Goal: Task Accomplishment & Management: Use online tool/utility

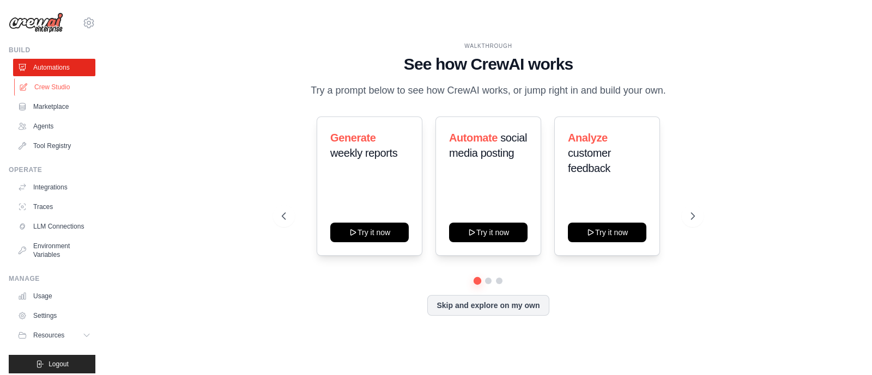
click at [52, 86] on link "Crew Studio" at bounding box center [55, 86] width 82 height 17
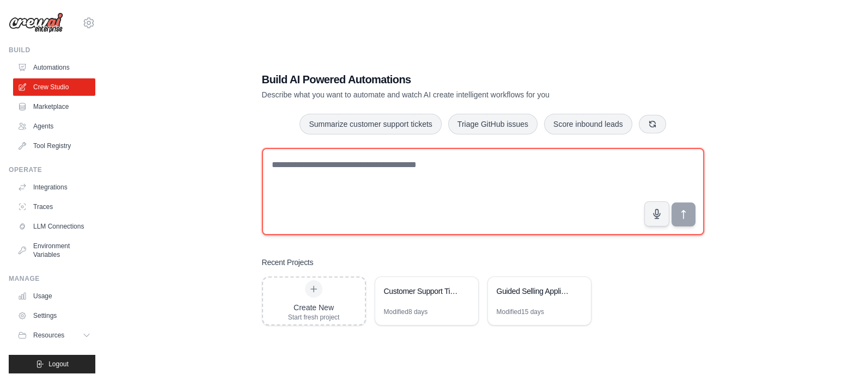
click at [325, 167] on textarea at bounding box center [483, 191] width 442 height 87
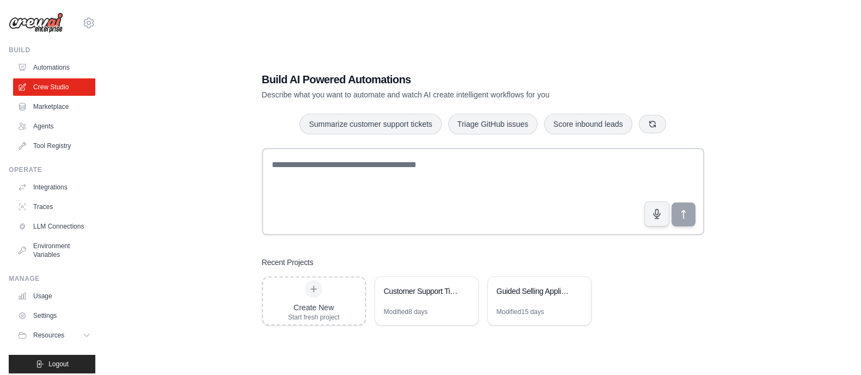
click at [365, 77] on h1 "Build AI Powered Automations" at bounding box center [445, 79] width 366 height 15
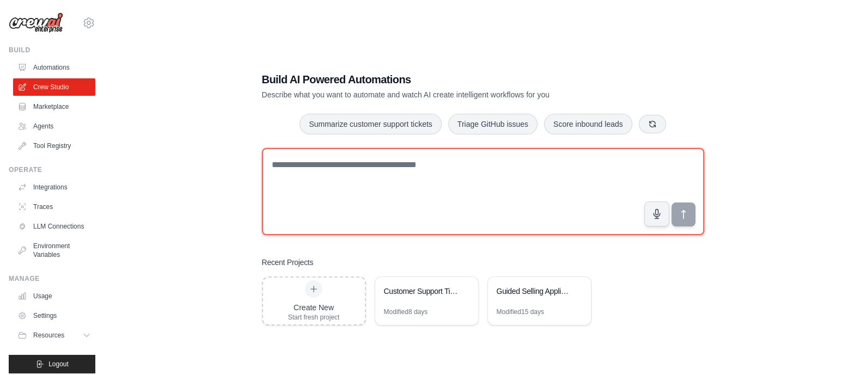
click at [323, 163] on textarea at bounding box center [483, 191] width 442 height 87
drag, startPoint x: 279, startPoint y: 164, endPoint x: 418, endPoint y: 165, distance: 138.9
click at [418, 165] on textarea at bounding box center [483, 191] width 442 height 87
click at [444, 167] on textarea at bounding box center [483, 191] width 442 height 87
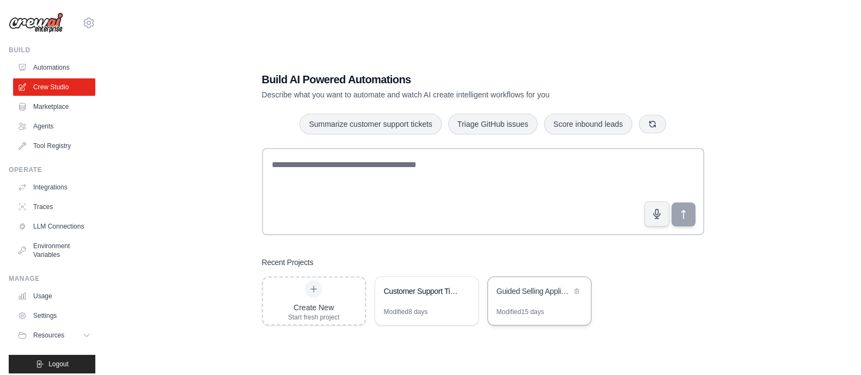
click at [524, 289] on div "Guided Selling Application" at bounding box center [534, 291] width 75 height 11
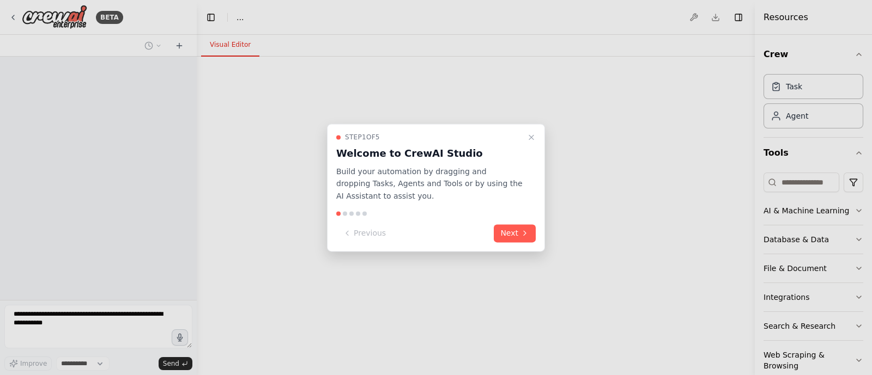
select select "****"
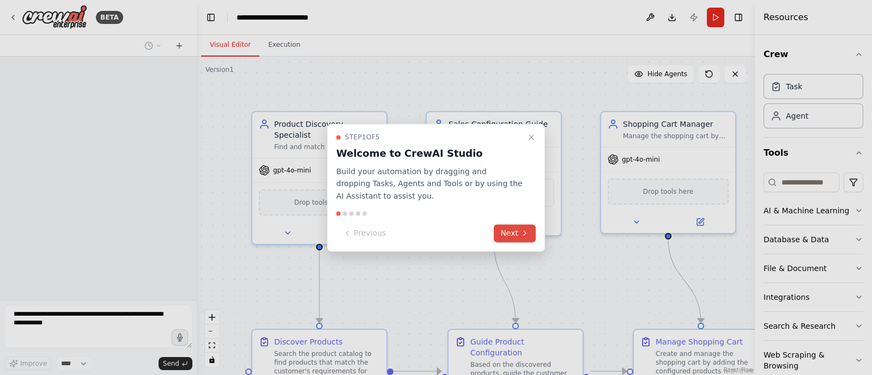
click at [512, 234] on button "Next" at bounding box center [515, 233] width 42 height 18
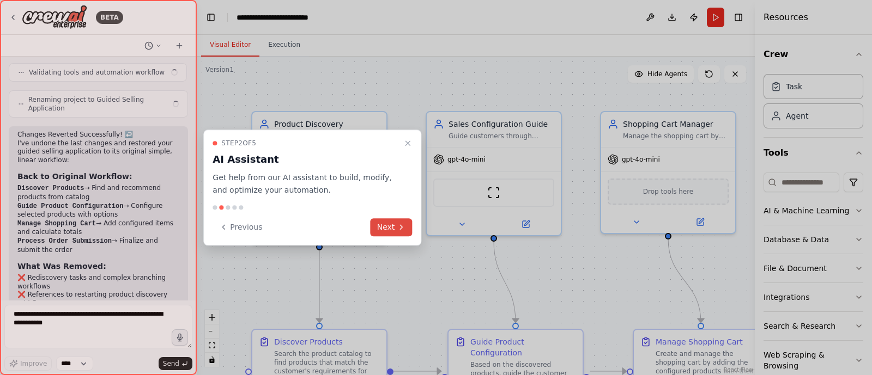
click at [389, 231] on button "Next" at bounding box center [392, 228] width 42 height 18
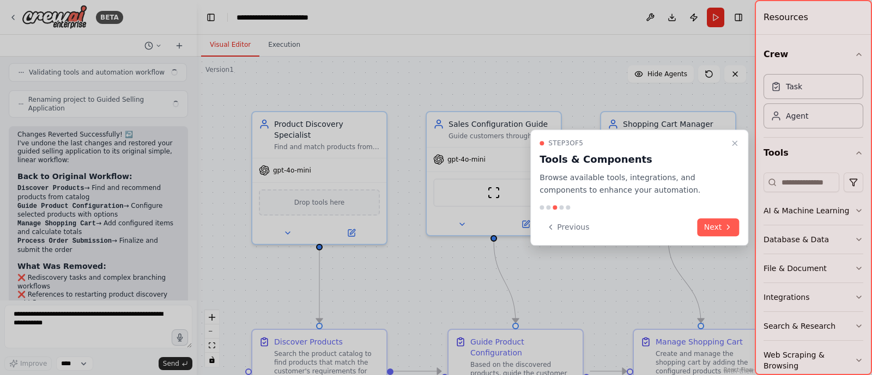
scroll to position [3406, 0]
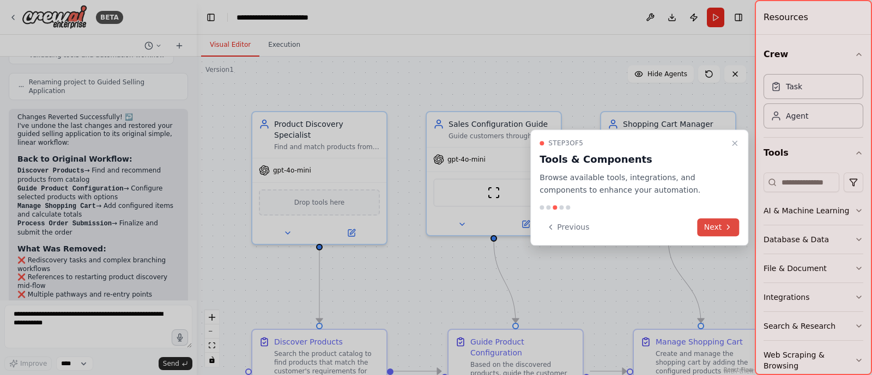
click at [717, 231] on button "Next" at bounding box center [718, 228] width 42 height 18
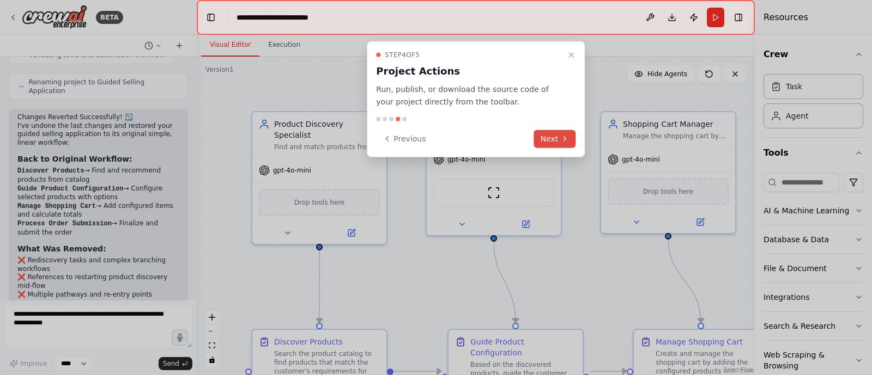
click at [550, 140] on button "Next" at bounding box center [555, 139] width 42 height 18
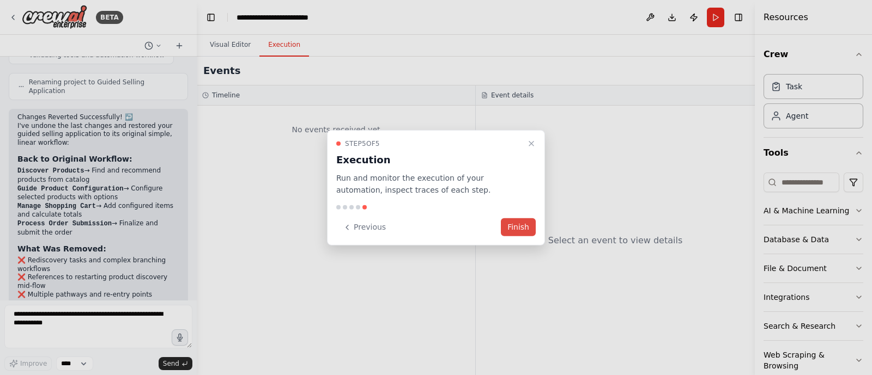
click at [520, 227] on button "Finish" at bounding box center [518, 228] width 35 height 18
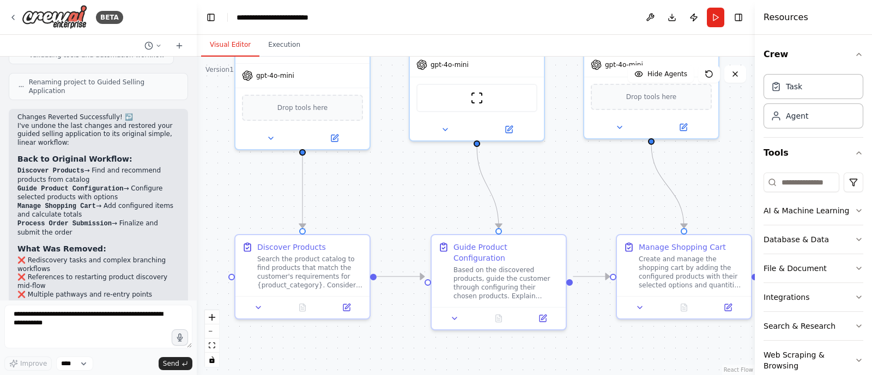
drag, startPoint x: 605, startPoint y: 276, endPoint x: 587, endPoint y: 184, distance: 94.3
click at [587, 184] on div ".deletable-edge-delete-btn { width: 20px; height: 20px; border: 0px solid #ffff…" at bounding box center [476, 216] width 558 height 319
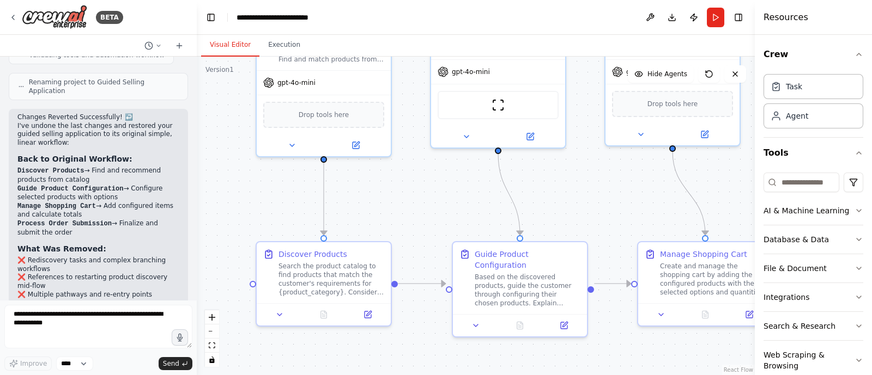
drag, startPoint x: 402, startPoint y: 208, endPoint x: 420, endPoint y: 222, distance: 22.8
click at [423, 215] on div ".deletable-edge-delete-btn { width: 20px; height: 20px; border: 0px solid #ffff…" at bounding box center [476, 216] width 558 height 319
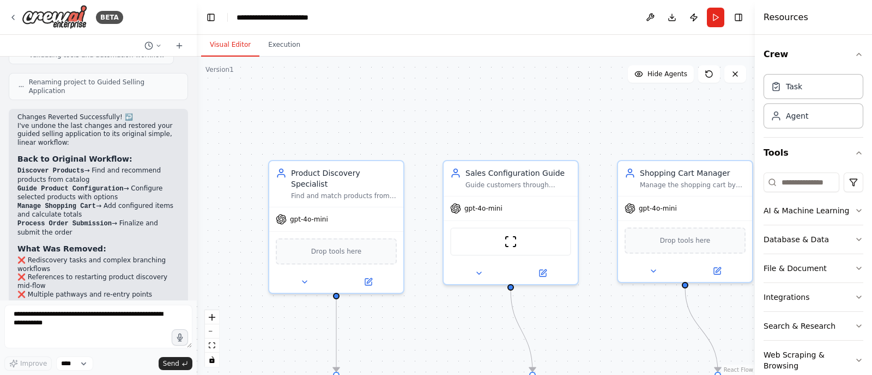
drag, startPoint x: 406, startPoint y: 193, endPoint x: 418, endPoint y: 329, distance: 136.8
click at [418, 329] on div ".deletable-edge-delete-btn { width: 20px; height: 20px; border: 0px solid #ffff…" at bounding box center [476, 216] width 558 height 319
click at [368, 276] on icon at bounding box center [369, 278] width 5 height 5
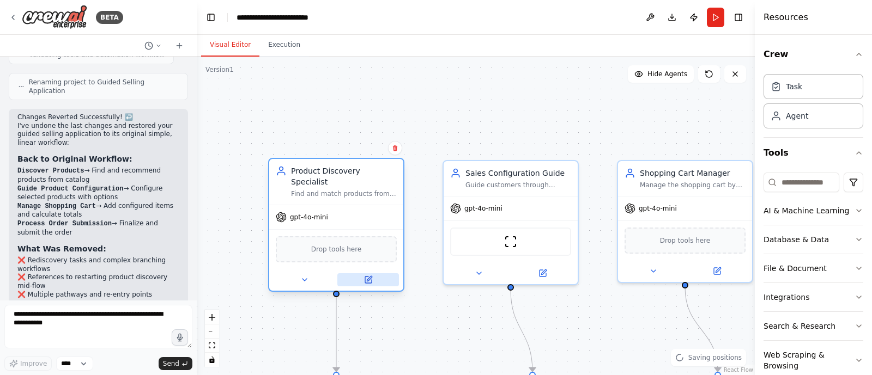
click at [369, 276] on icon at bounding box center [369, 278] width 5 height 5
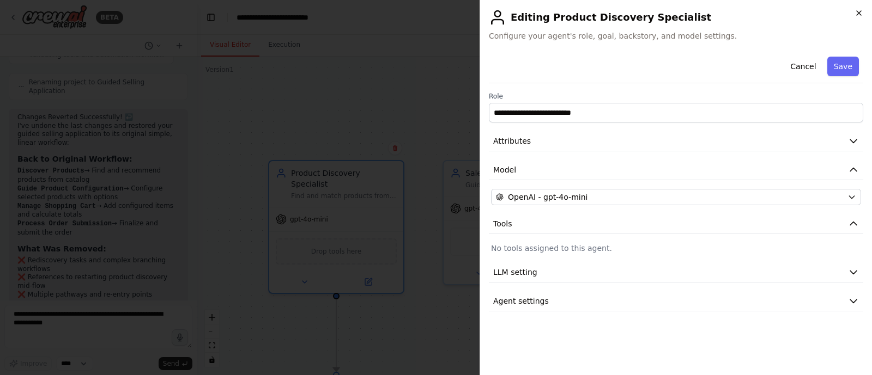
click at [859, 13] on icon "button" at bounding box center [859, 13] width 4 height 4
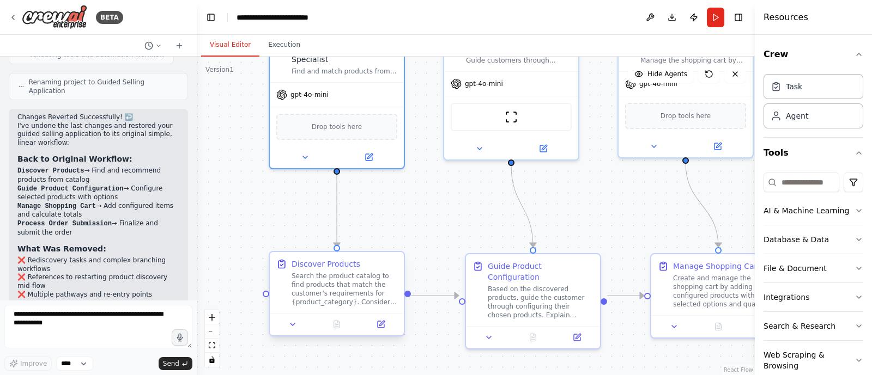
drag, startPoint x: 405, startPoint y: 331, endPoint x: 349, endPoint y: 308, distance: 60.4
click at [405, 206] on div ".deletable-edge-delete-btn { width: 20px; height: 20px; border: 0px solid #ffff…" at bounding box center [476, 216] width 558 height 319
click at [378, 331] on div at bounding box center [336, 324] width 134 height 22
click at [381, 325] on icon at bounding box center [380, 324] width 7 height 7
click at [384, 325] on icon at bounding box center [380, 324] width 9 height 9
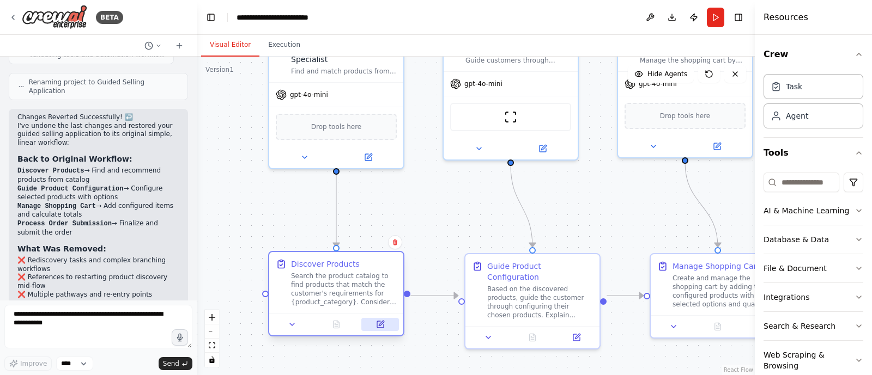
click at [379, 325] on icon at bounding box center [381, 323] width 5 height 5
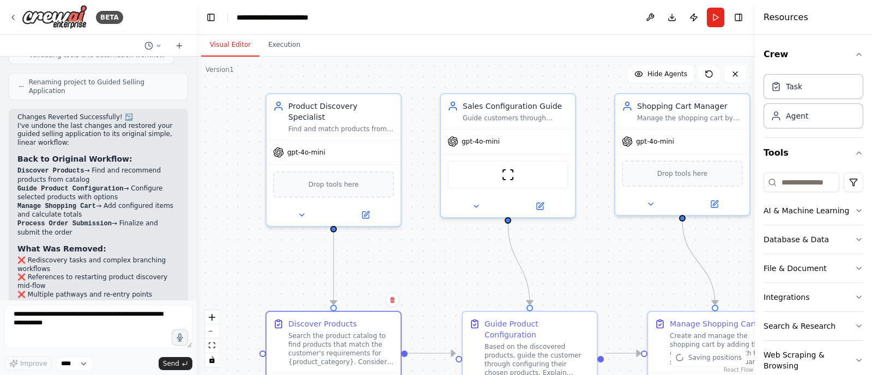
drag, startPoint x: 431, startPoint y: 222, endPoint x: 428, endPoint y: 283, distance: 61.1
click at [428, 283] on div ".deletable-edge-delete-btn { width: 20px; height: 20px; border: 0px solid #ffff…" at bounding box center [476, 216] width 558 height 319
click at [300, 209] on icon at bounding box center [302, 213] width 9 height 9
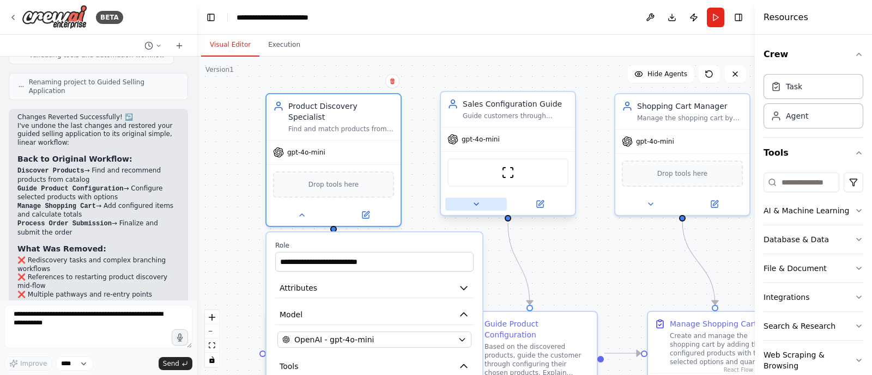
click at [477, 203] on icon at bounding box center [476, 204] width 4 height 2
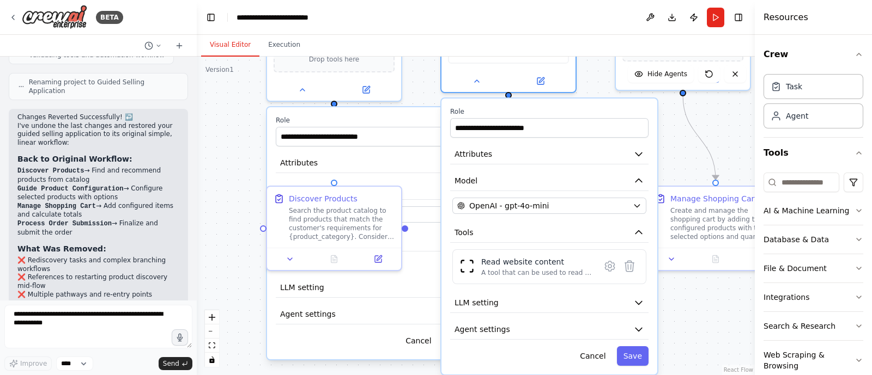
drag, startPoint x: 242, startPoint y: 257, endPoint x: 236, endPoint y: 141, distance: 115.6
click at [236, 141] on div ".deletable-edge-delete-btn { width: 20px; height: 20px; border: 0px solid #ffff…" at bounding box center [476, 216] width 558 height 319
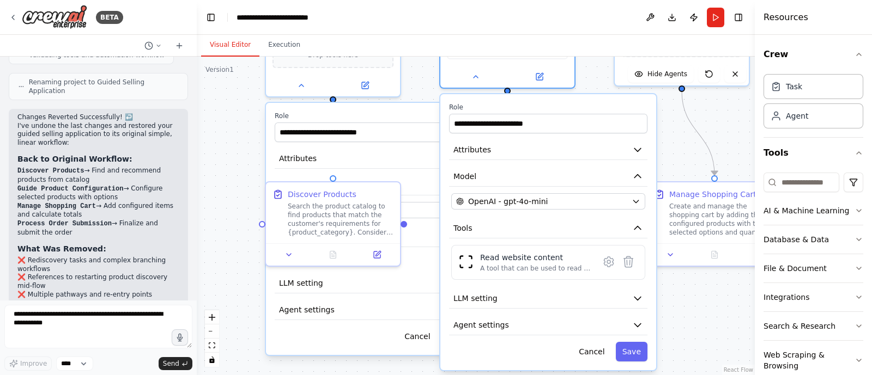
click at [230, 216] on div ".deletable-edge-delete-btn { width: 20px; height: 20px; border: 0px solid #ffff…" at bounding box center [476, 216] width 558 height 319
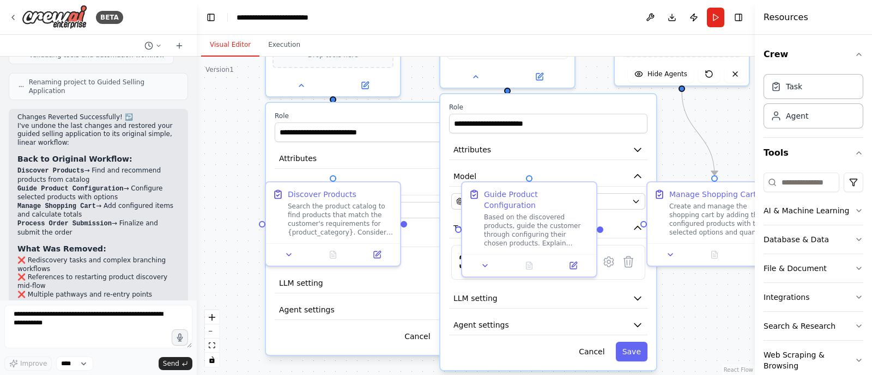
click at [248, 245] on div ".deletable-edge-delete-btn { width: 20px; height: 20px; border: 0px solid #ffff…" at bounding box center [476, 216] width 558 height 319
click at [291, 252] on icon at bounding box center [289, 253] width 4 height 2
drag, startPoint x: 237, startPoint y: 190, endPoint x: 265, endPoint y: 189, distance: 27.8
click at [237, 190] on div ".deletable-edge-delete-btn { width: 20px; height: 20px; border: 0px solid #ffff…" at bounding box center [476, 216] width 558 height 319
click at [395, 171] on button at bounding box center [392, 170] width 14 height 14
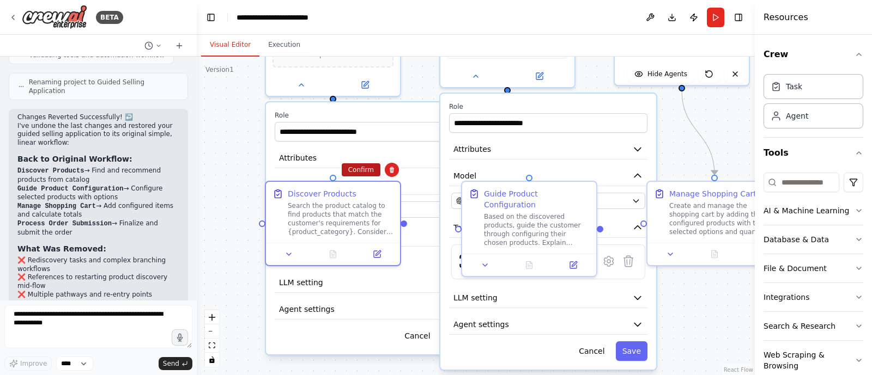
click at [366, 175] on button "Confirm" at bounding box center [361, 169] width 39 height 13
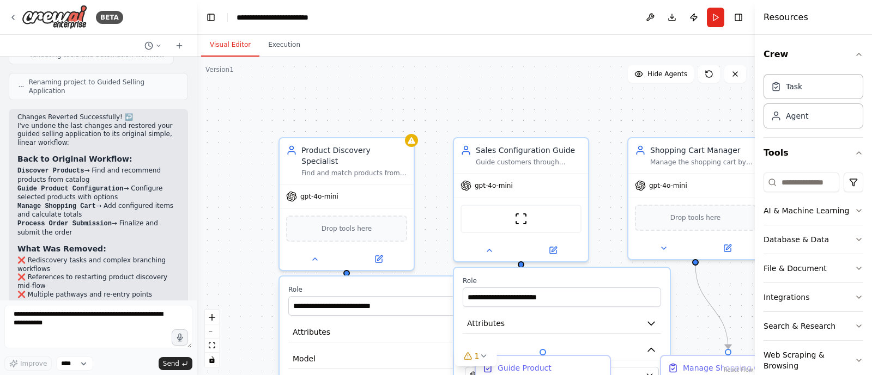
drag, startPoint x: 238, startPoint y: 184, endPoint x: 251, endPoint y: 358, distance: 174.9
click at [251, 358] on div ".deletable-edge-delete-btn { width: 20px; height: 20px; border: 0px solid #ffff…" at bounding box center [476, 216] width 558 height 319
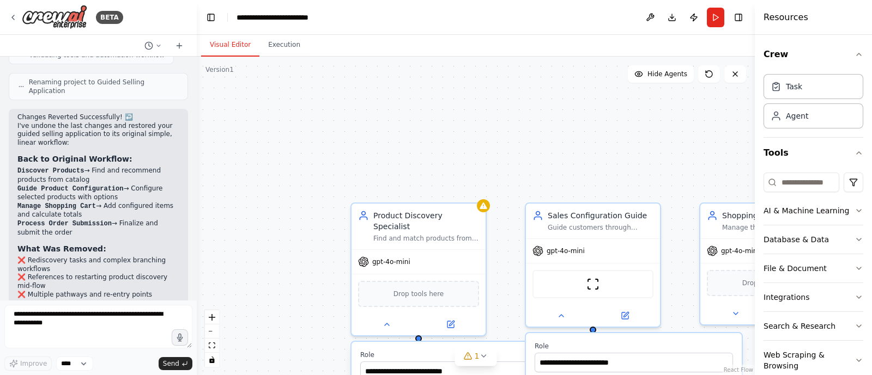
drag, startPoint x: 255, startPoint y: 205, endPoint x: 325, endPoint y: 271, distance: 96.4
click at [326, 271] on div ".deletable-edge-delete-btn { width: 20px; height: 20px; border: 0px solid #ffff…" at bounding box center [476, 216] width 558 height 319
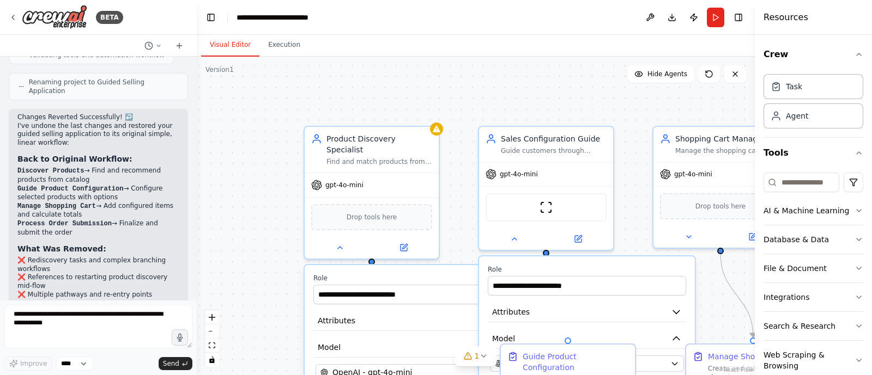
drag, startPoint x: 306, startPoint y: 262, endPoint x: 259, endPoint y: 185, distance: 90.0
click at [259, 185] on div ".deletable-edge-delete-btn { width: 20px; height: 20px; border: 0px solid #ffff…" at bounding box center [476, 216] width 558 height 319
click at [262, 239] on div ".deletable-edge-delete-btn { width: 20px; height: 20px; border: 0px solid #ffff…" at bounding box center [476, 216] width 558 height 319
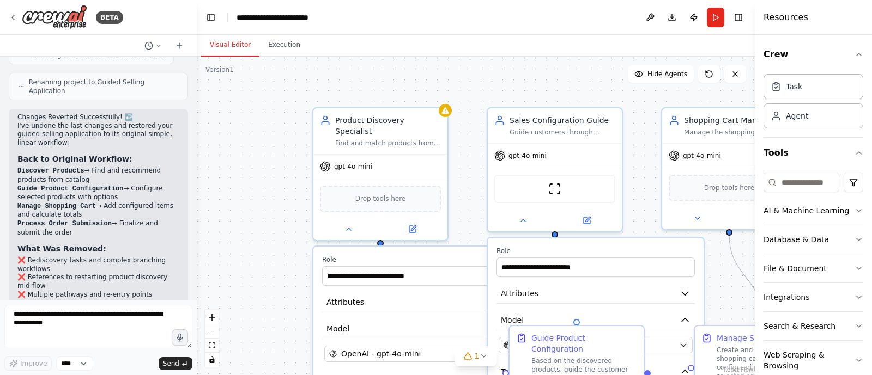
drag, startPoint x: 262, startPoint y: 280, endPoint x: 271, endPoint y: 262, distance: 20.0
click at [271, 262] on div ".deletable-edge-delete-btn { width: 20px; height: 20px; border: 0px solid #ffff…" at bounding box center [476, 216] width 558 height 319
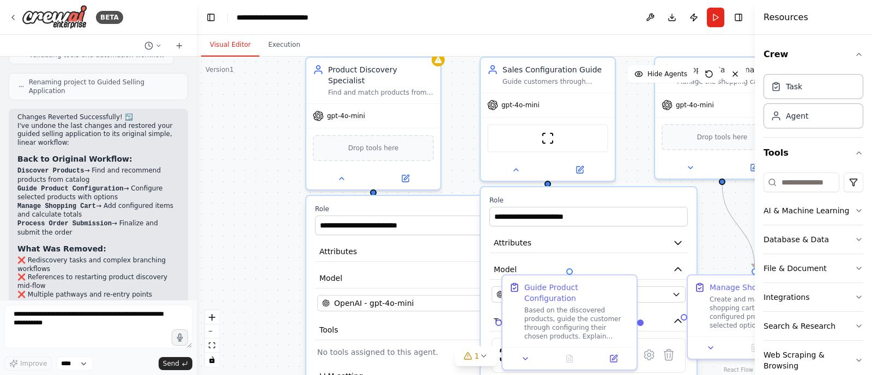
drag, startPoint x: 274, startPoint y: 284, endPoint x: 267, endPoint y: 234, distance: 51.2
click at [267, 234] on div ".deletable-edge-delete-btn { width: 20px; height: 20px; border: 0px solid #ffff…" at bounding box center [476, 216] width 558 height 319
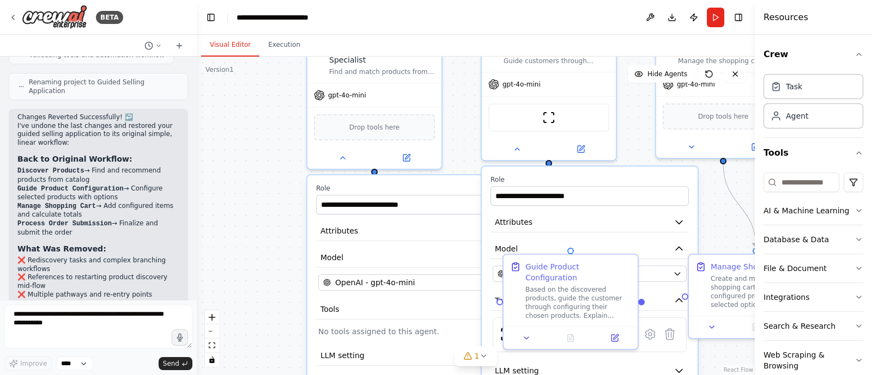
drag, startPoint x: 265, startPoint y: 259, endPoint x: 266, endPoint y: 239, distance: 20.7
click at [266, 239] on div ".deletable-edge-delete-btn { width: 20px; height: 20px; border: 0px solid #ffff…" at bounding box center [476, 216] width 558 height 319
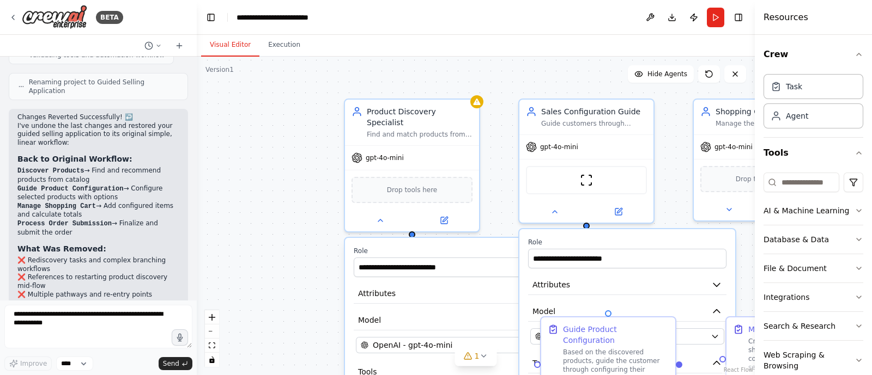
drag, startPoint x: 268, startPoint y: 239, endPoint x: 305, endPoint y: 301, distance: 73.1
click at [305, 301] on div ".deletable-edge-delete-btn { width: 20px; height: 20px; border: 0px solid #ffff…" at bounding box center [476, 216] width 558 height 319
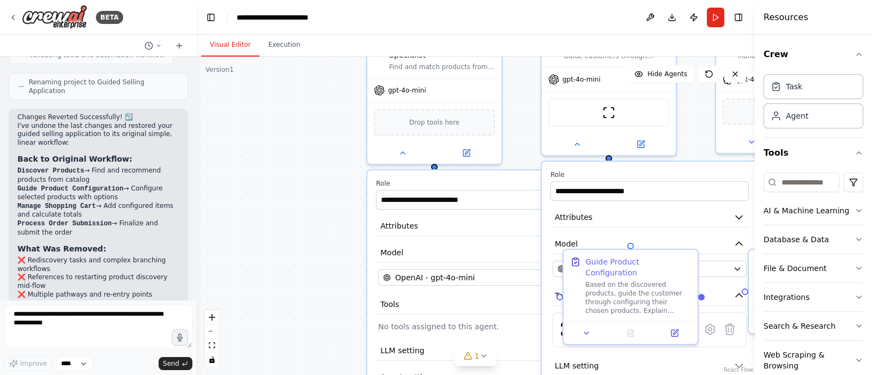
drag, startPoint x: 282, startPoint y: 292, endPoint x: 304, endPoint y: 224, distance: 70.8
click at [304, 224] on div ".deletable-edge-delete-btn { width: 20px; height: 20px; border: 0px solid #ffff…" at bounding box center [476, 216] width 558 height 319
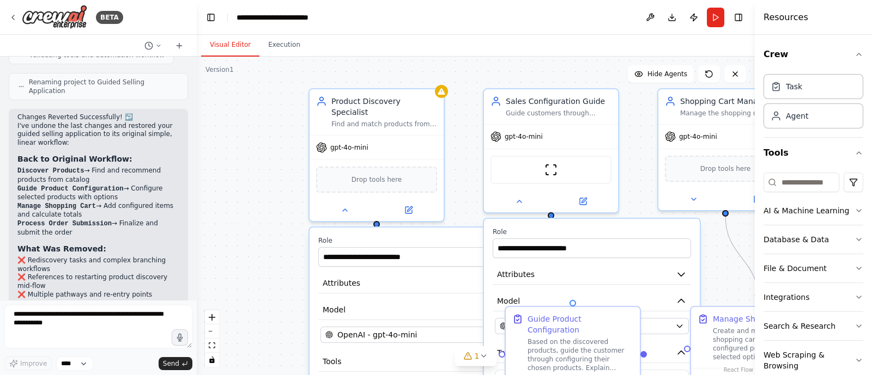
drag, startPoint x: 307, startPoint y: 203, endPoint x: 250, endPoint y: 259, distance: 80.5
click at [250, 259] on div ".deletable-edge-delete-btn { width: 20px; height: 20px; border: 0px solid #ffff…" at bounding box center [476, 216] width 558 height 319
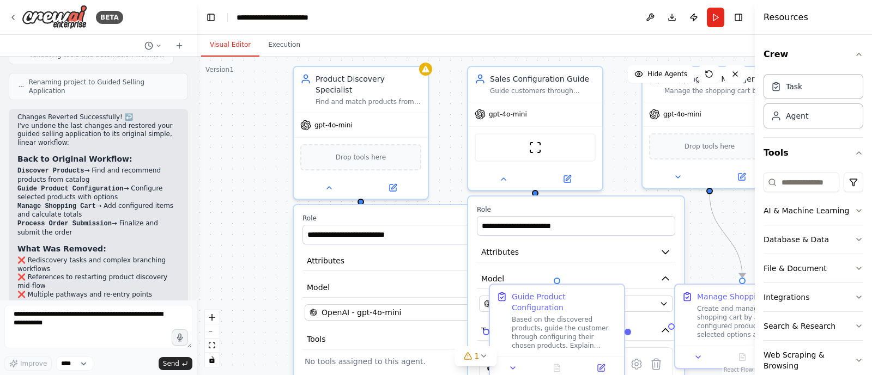
drag, startPoint x: 266, startPoint y: 293, endPoint x: 251, endPoint y: 271, distance: 26.2
click at [251, 271] on div ".deletable-edge-delete-btn { width: 20px; height: 20px; border: 0px solid #ffff…" at bounding box center [476, 216] width 558 height 319
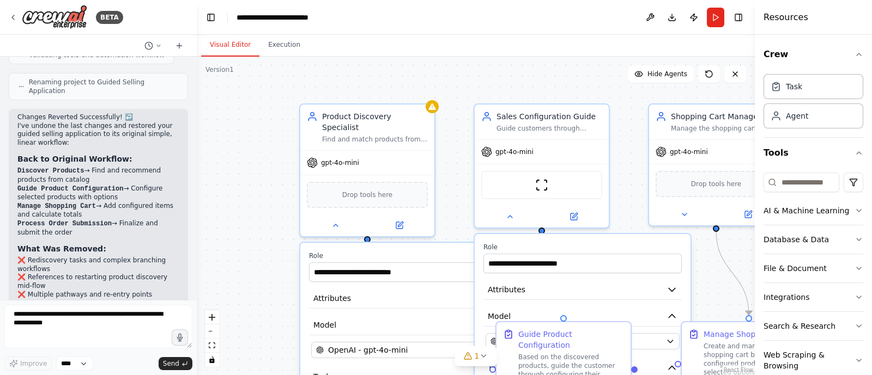
drag, startPoint x: 251, startPoint y: 254, endPoint x: 257, endPoint y: 292, distance: 38.2
click at [257, 292] on div ".deletable-edge-delete-btn { width: 20px; height: 20px; border: 0px solid #ffff…" at bounding box center [476, 216] width 558 height 319
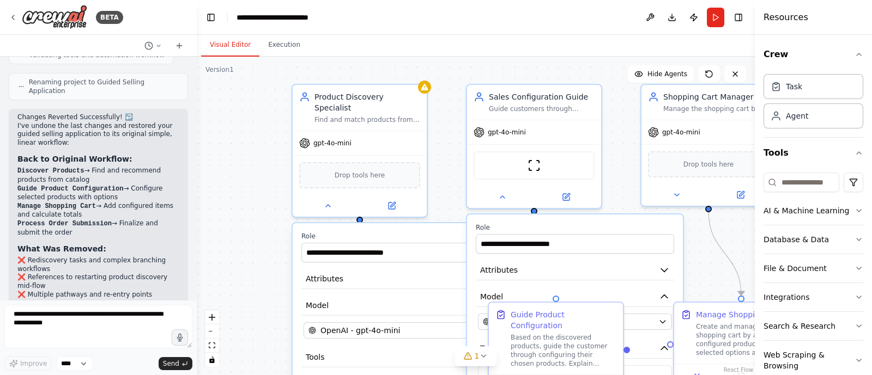
drag, startPoint x: 253, startPoint y: 302, endPoint x: 246, endPoint y: 283, distance: 21.0
click at [246, 283] on div ".deletable-edge-delete-btn { width: 20px; height: 20px; border: 0px solid #ffff…" at bounding box center [476, 216] width 558 height 319
